Goal: Check status: Check status

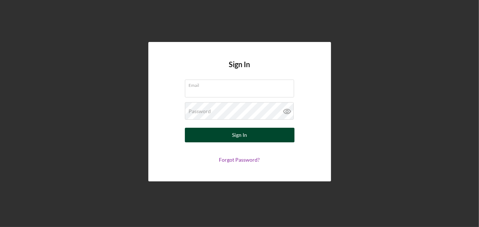
type input "[EMAIL_ADDRESS][DOMAIN_NAME]"
click at [249, 137] on button "Sign In" at bounding box center [240, 135] width 110 height 15
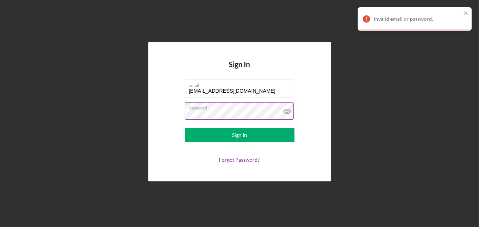
click at [256, 110] on label "Password" at bounding box center [241, 107] width 105 height 8
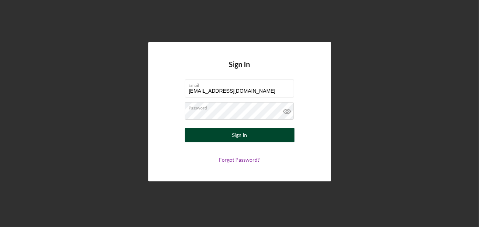
click at [248, 138] on button "Sign In" at bounding box center [240, 135] width 110 height 15
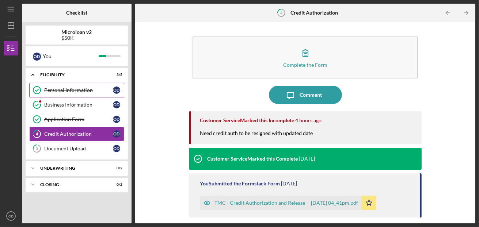
click at [73, 90] on div "Personal Information" at bounding box center [78, 90] width 69 height 6
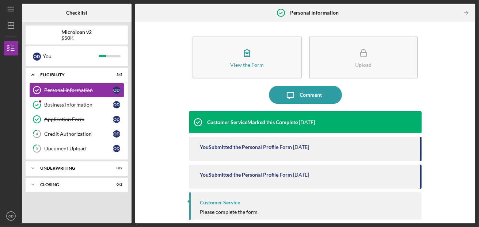
scroll to position [4, 0]
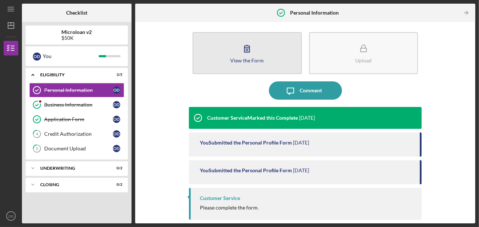
click at [240, 58] on div "View the Form" at bounding box center [247, 60] width 34 height 5
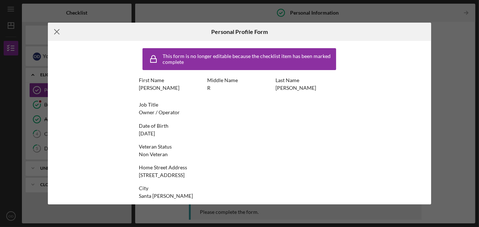
click at [57, 31] on line at bounding box center [56, 32] width 5 height 5
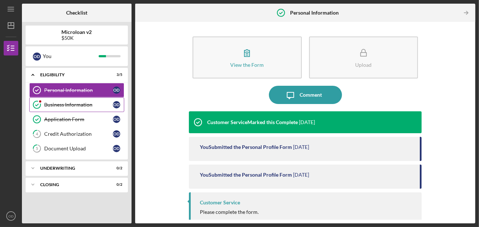
click at [73, 107] on div "Business Information" at bounding box center [78, 105] width 69 height 6
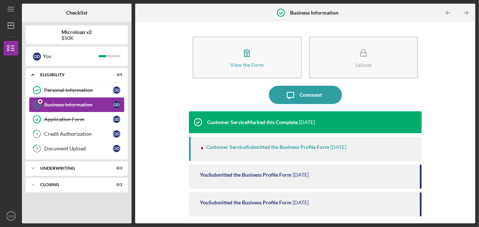
click at [73, 107] on div "Business Information" at bounding box center [78, 105] width 69 height 6
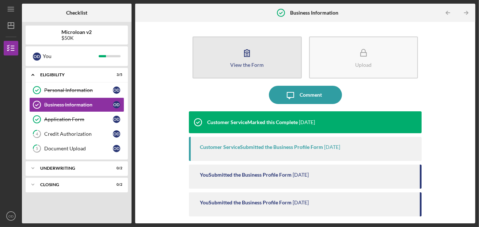
click at [233, 56] on button "View the Form Form" at bounding box center [247, 58] width 109 height 42
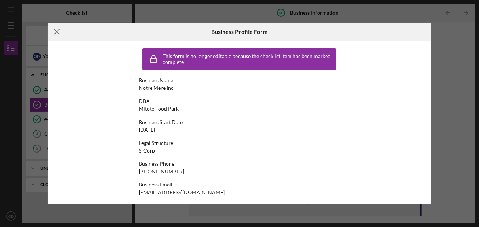
click at [57, 33] on line at bounding box center [56, 32] width 5 height 5
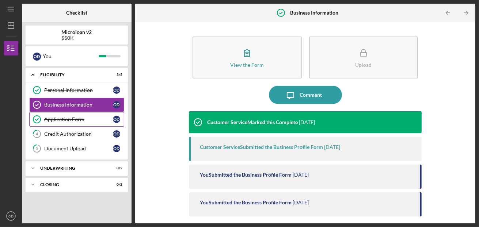
click at [73, 119] on div "Application Form" at bounding box center [78, 120] width 69 height 6
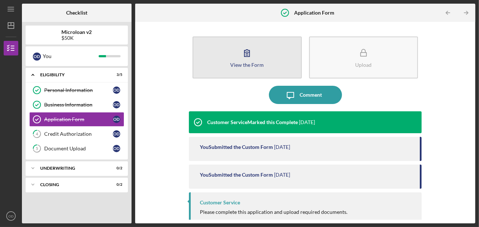
click at [256, 57] on button "View the Form Form" at bounding box center [247, 58] width 109 height 42
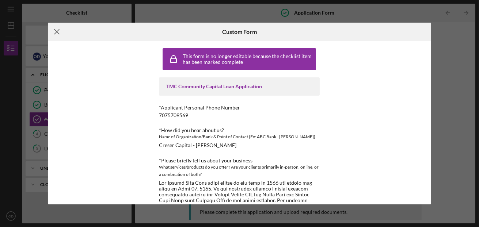
click at [54, 33] on icon "Icon/Menu Close" at bounding box center [57, 32] width 18 height 18
